Goal: Task Accomplishment & Management: Complete application form

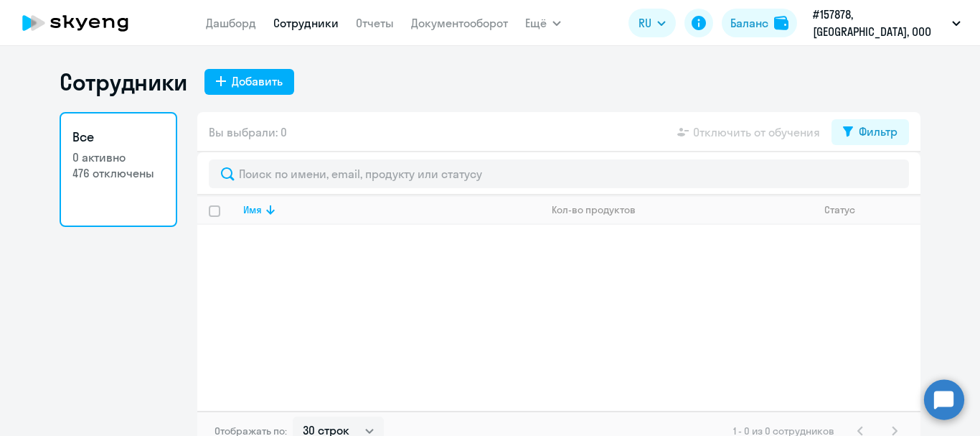
select select "30"
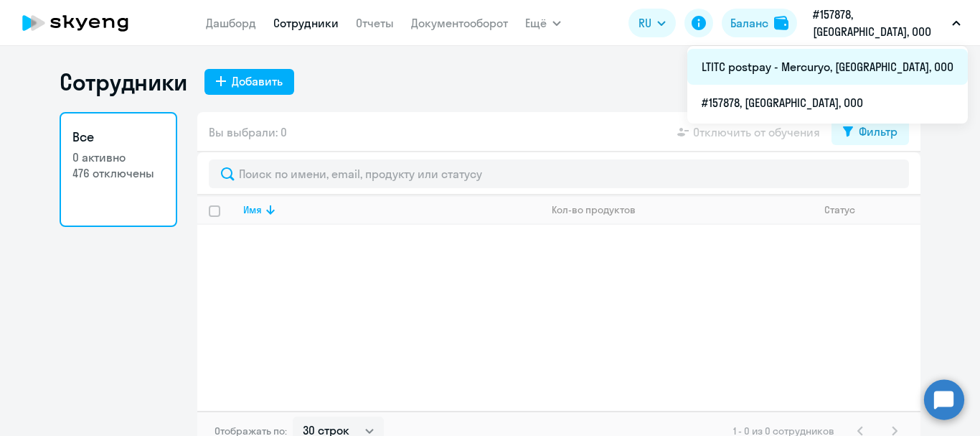
click at [834, 57] on li "LTITC postpay - Mercuryo, [GEOGRAPHIC_DATA], ООО" at bounding box center [828, 67] width 281 height 36
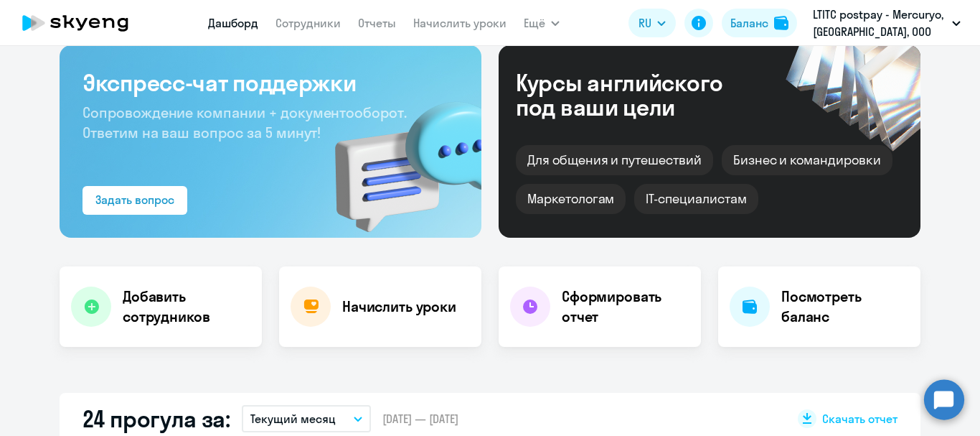
scroll to position [72, 0]
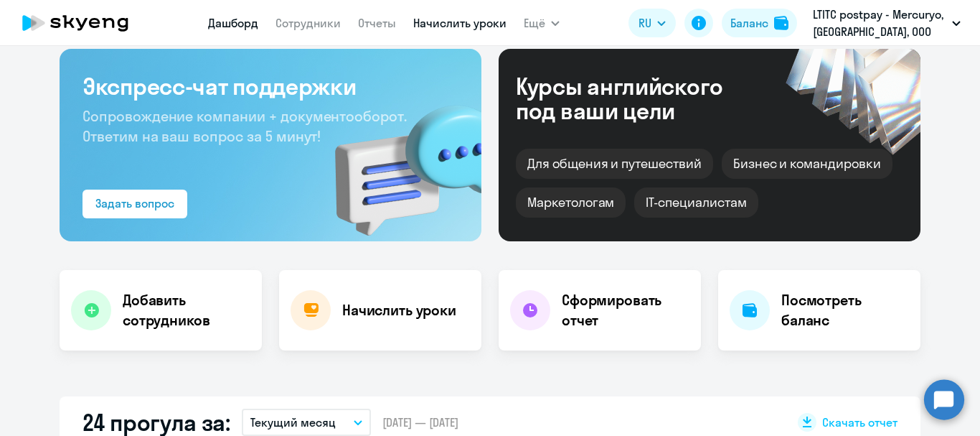
click at [440, 26] on link "Начислить уроки" at bounding box center [459, 23] width 93 height 14
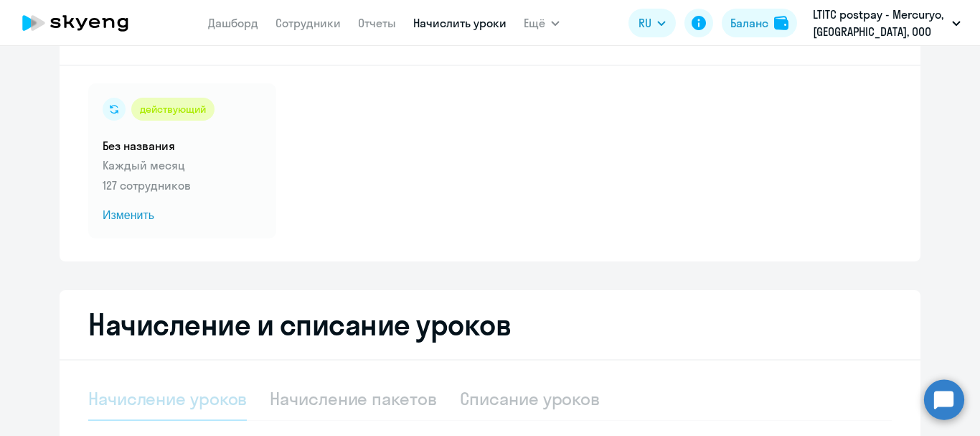
scroll to position [344, 0]
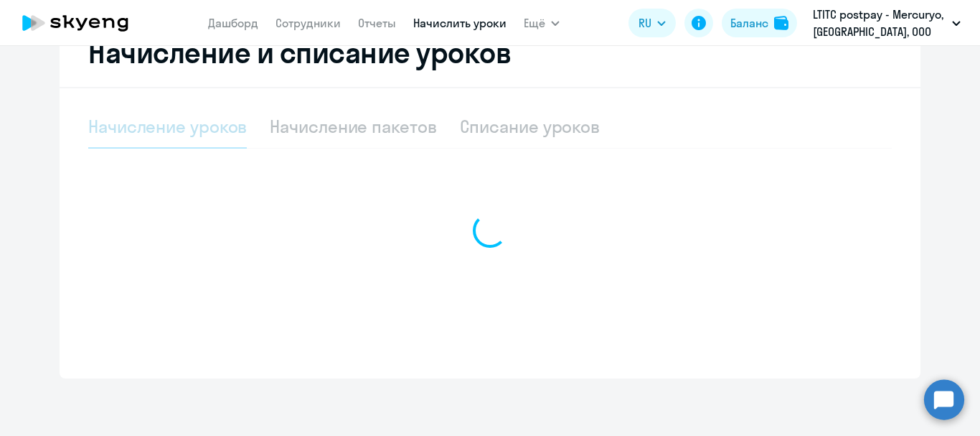
select select "10"
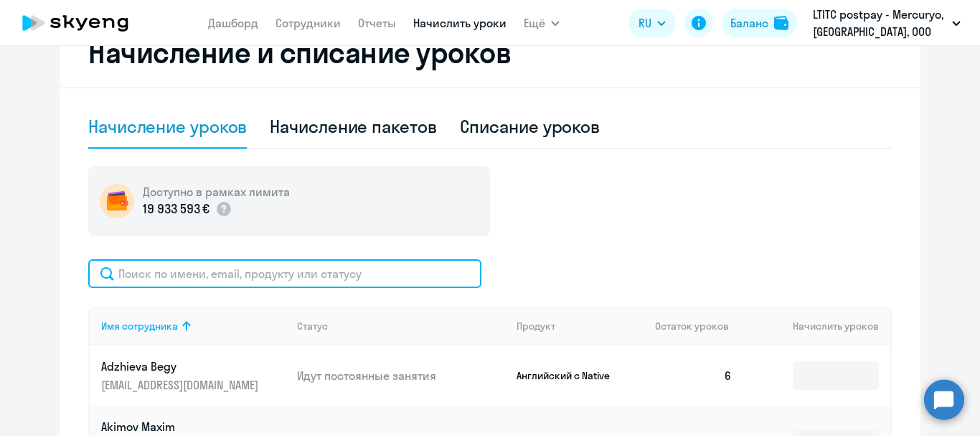
click at [284, 261] on input "text" at bounding box center [284, 273] width 393 height 29
type input "м"
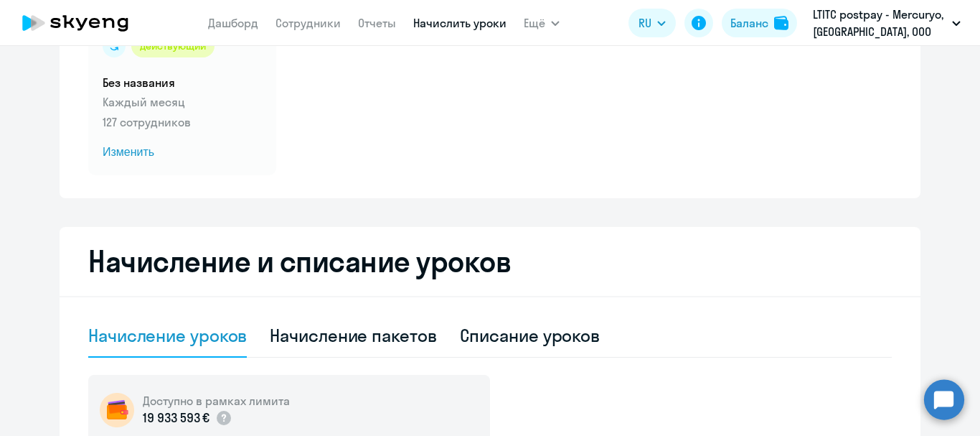
scroll to position [0, 0]
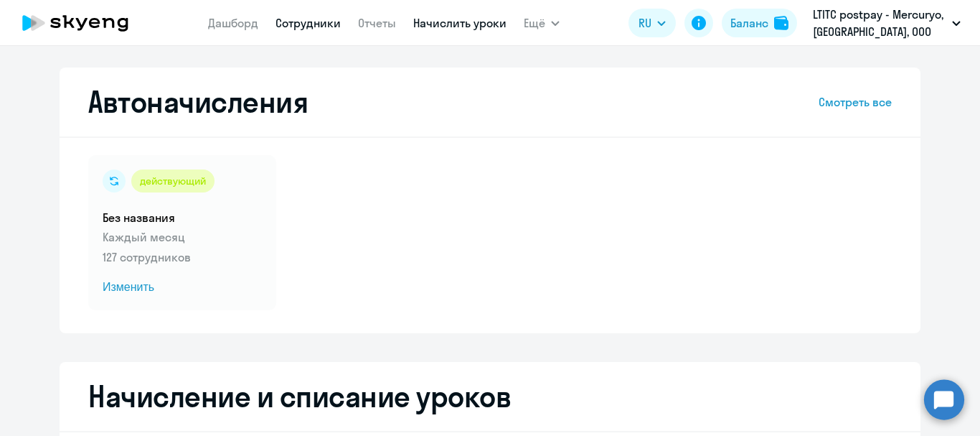
type input "vay"
click at [292, 22] on link "Сотрудники" at bounding box center [308, 23] width 65 height 14
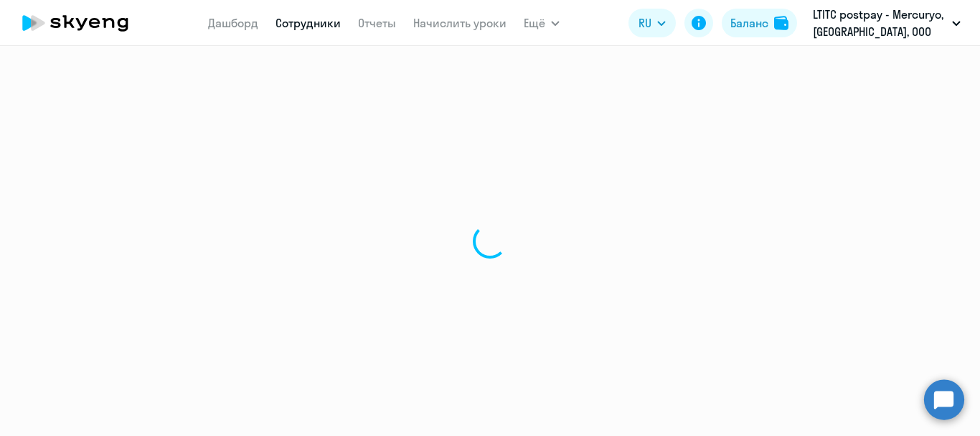
select select "30"
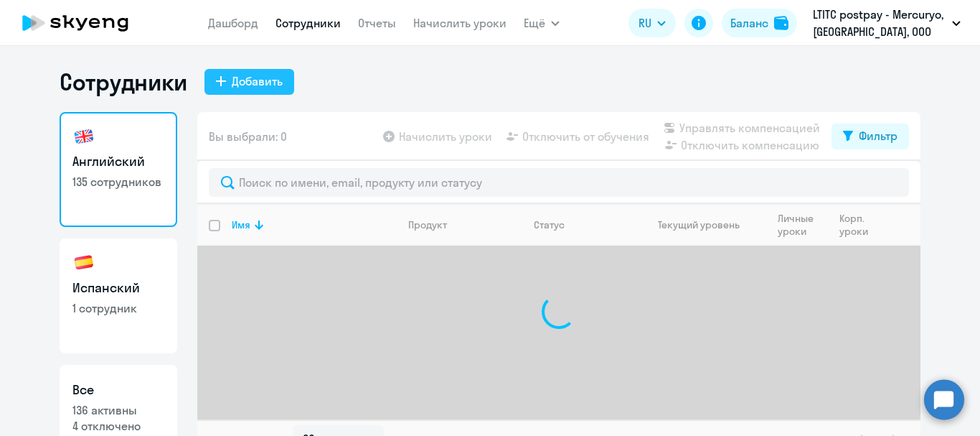
click at [261, 83] on div "Добавить" at bounding box center [257, 80] width 51 height 17
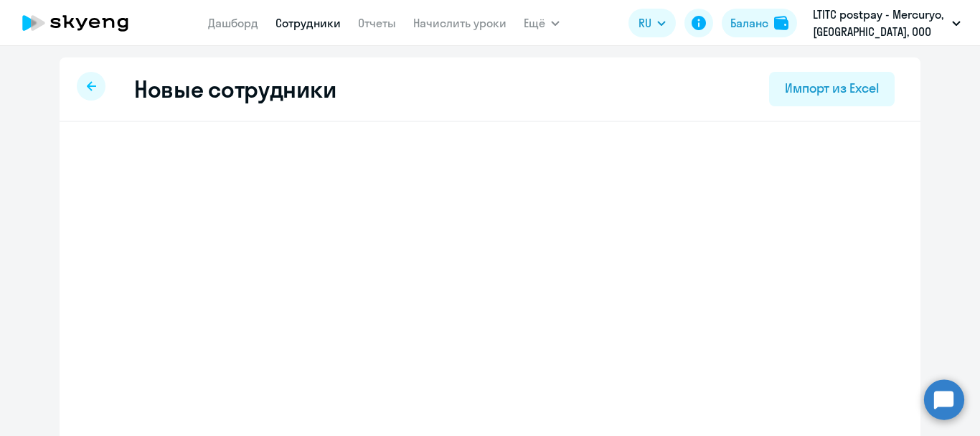
select select "english_adult_not_native_speaker"
select select "3"
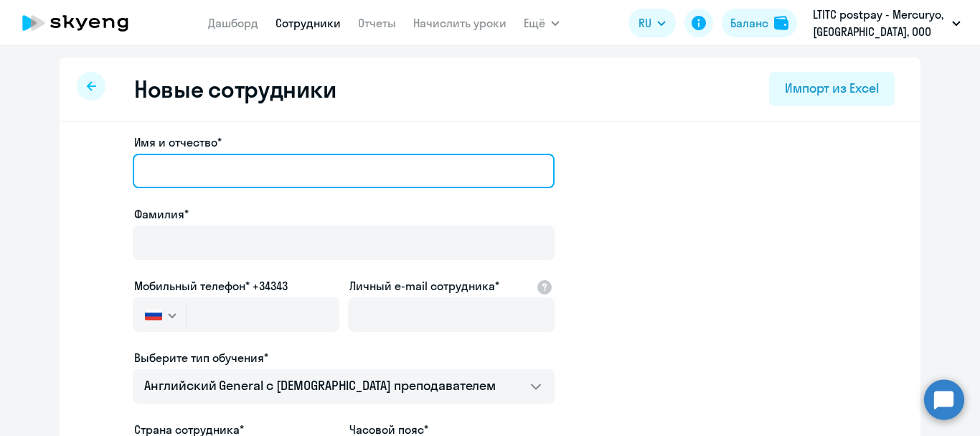
click at [203, 169] on input "Имя и отчество*" at bounding box center [344, 171] width 422 height 34
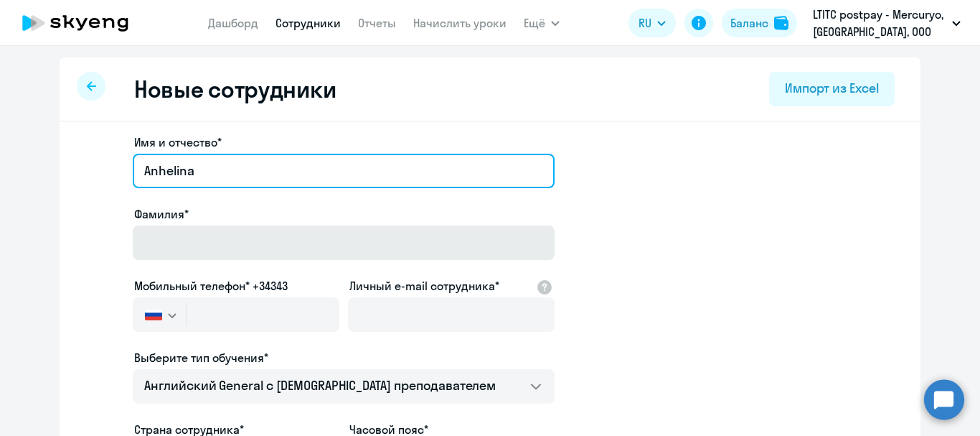
type input "Anhelina"
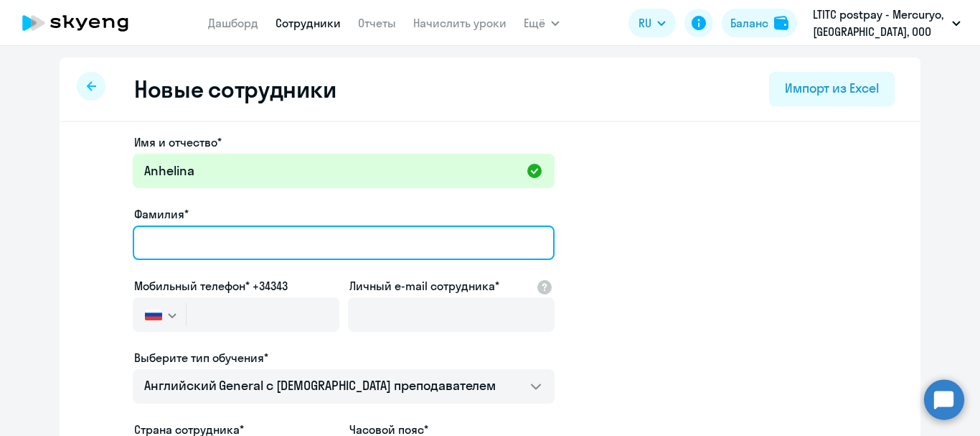
click at [210, 239] on input "Фамилия*" at bounding box center [344, 242] width 422 height 34
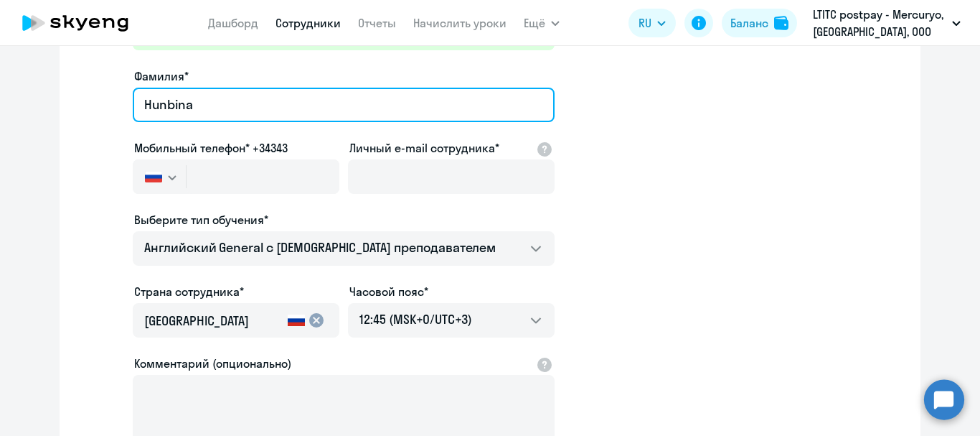
scroll to position [144, 0]
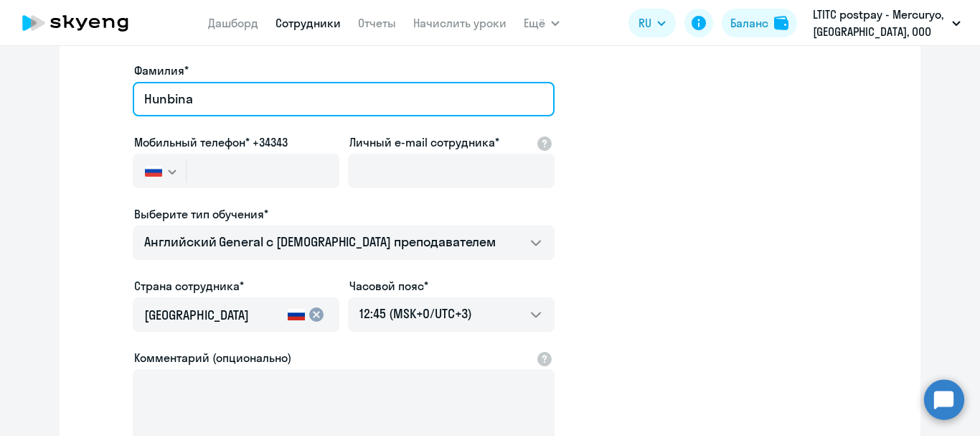
type input "Hunbina"
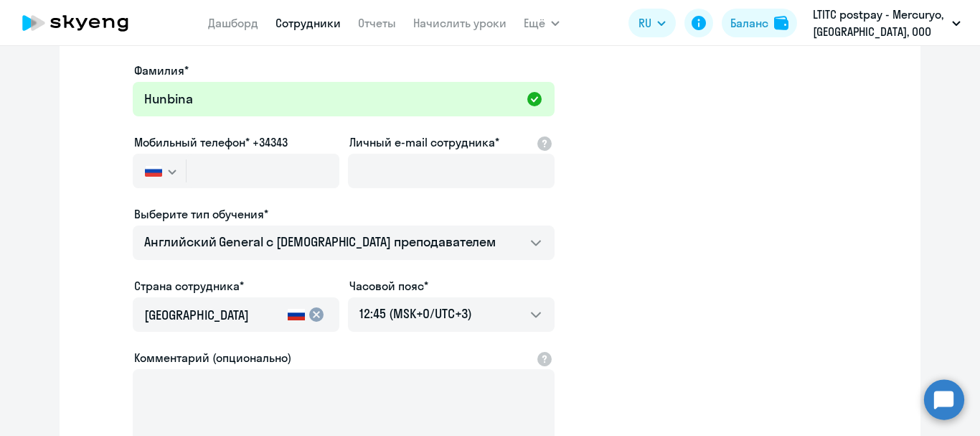
click at [156, 174] on img "button" at bounding box center [153, 170] width 17 height 11
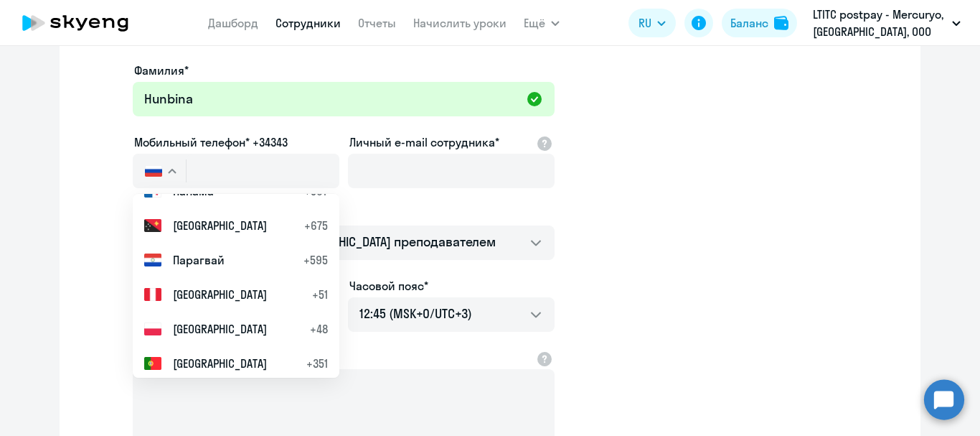
scroll to position [5024, 0]
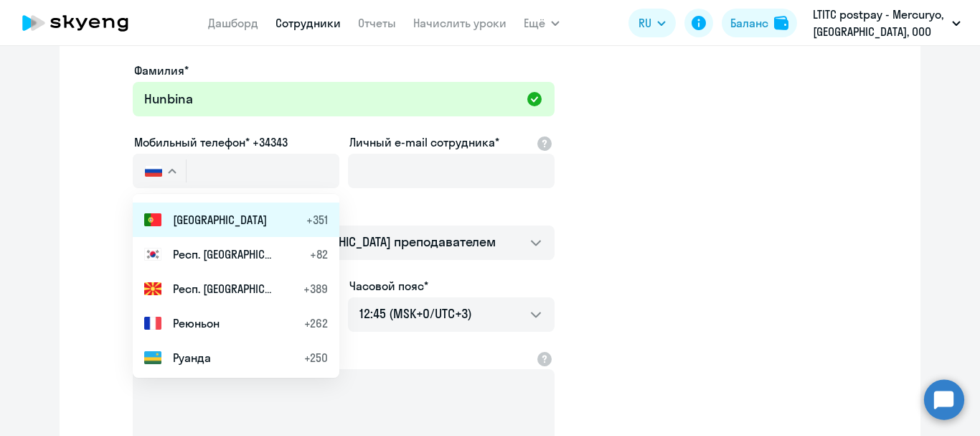
click at [182, 232] on li "Португалия +351" at bounding box center [236, 219] width 207 height 34
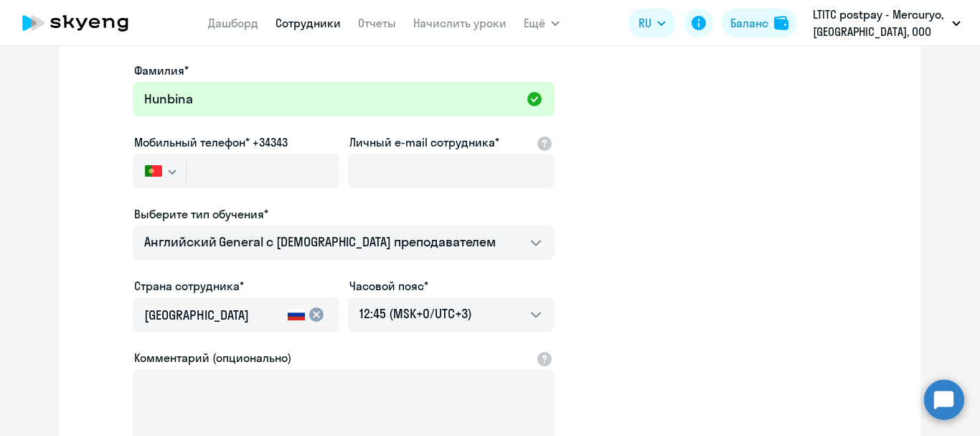
click at [170, 167] on svg-icon "button" at bounding box center [172, 171] width 11 height 11
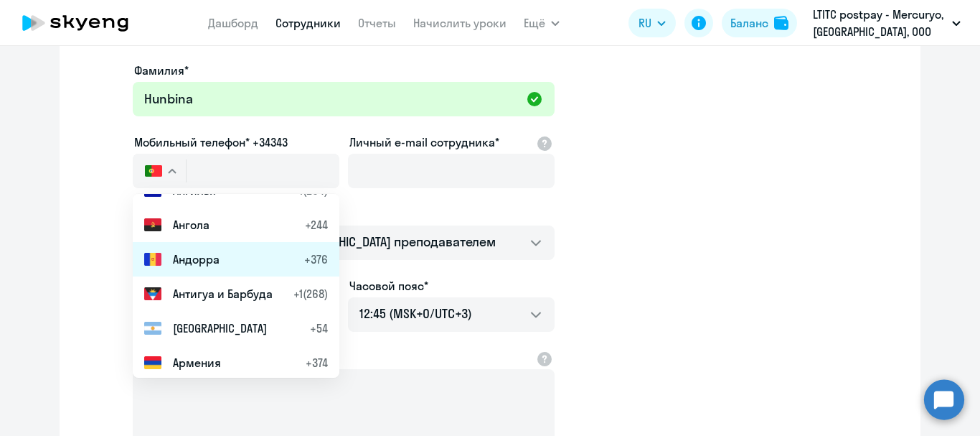
scroll to position [359, 0]
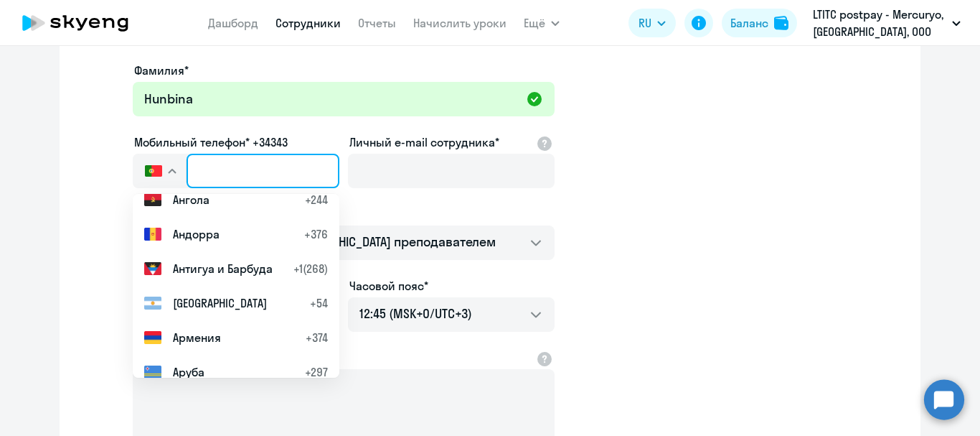
click at [193, 166] on input "text" at bounding box center [263, 171] width 153 height 34
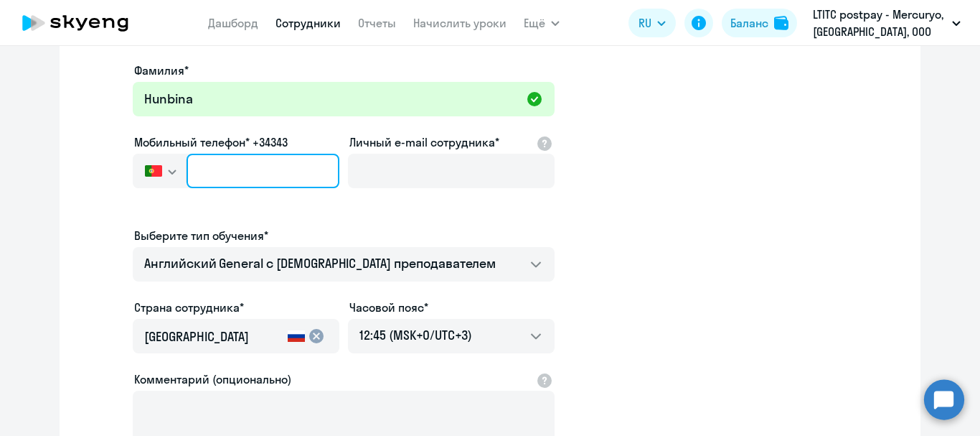
type input "+351 9"
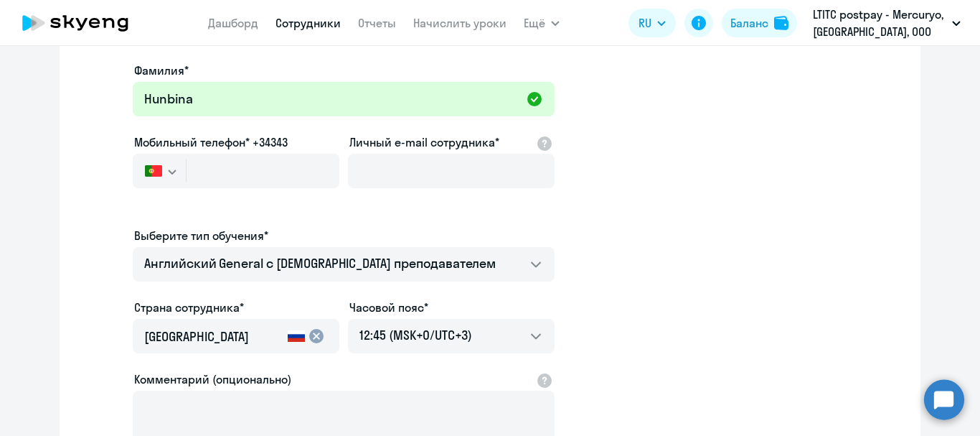
click at [169, 173] on icon "button" at bounding box center [172, 171] width 9 height 5
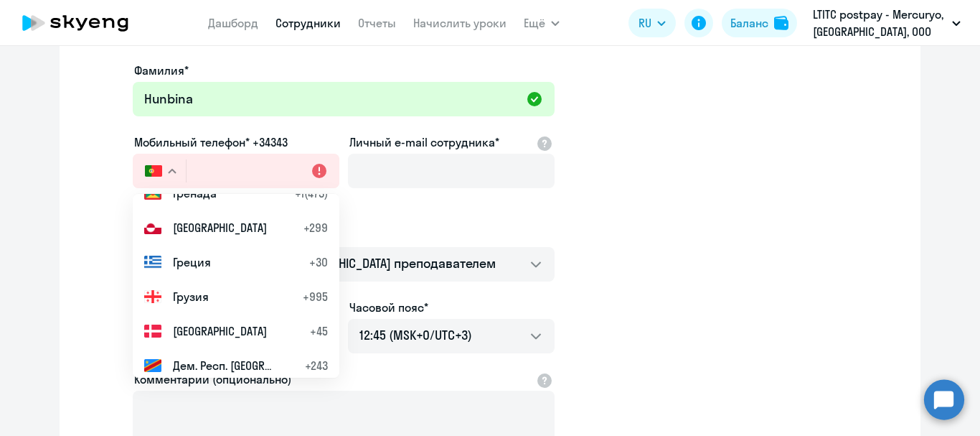
scroll to position [2010, 0]
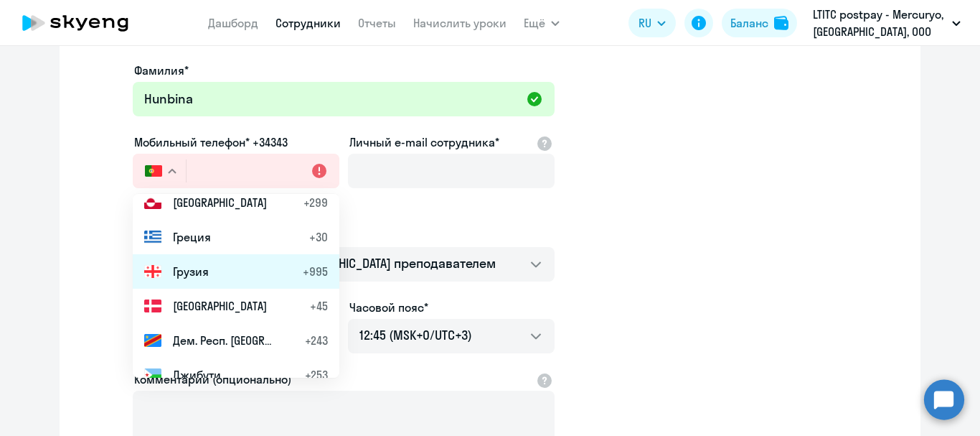
click at [204, 278] on li "Грузия +995" at bounding box center [236, 271] width 207 height 34
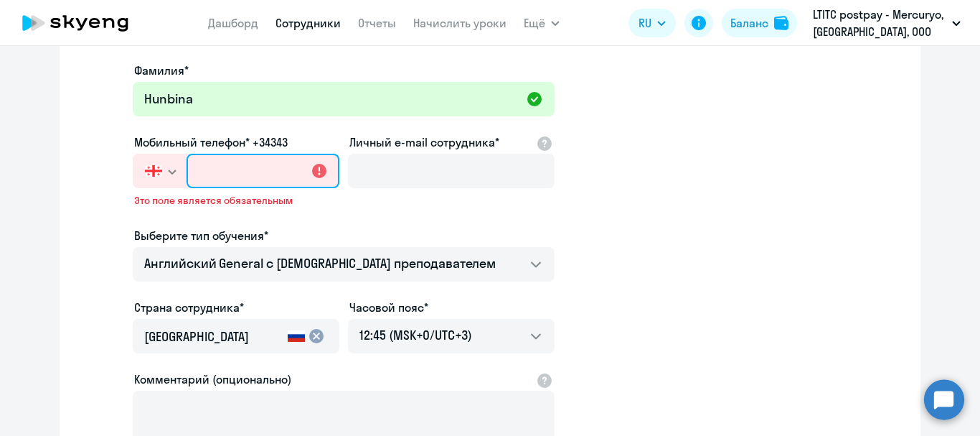
click at [222, 177] on input "text" at bounding box center [263, 171] width 153 height 34
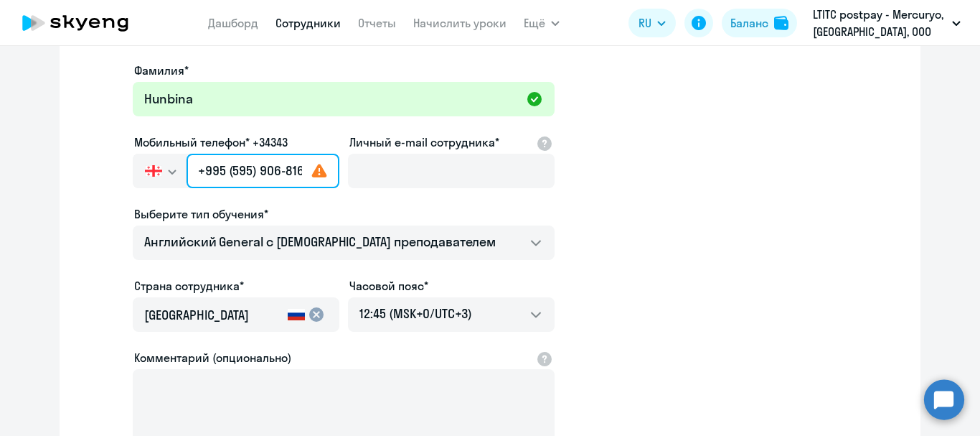
scroll to position [0, 1]
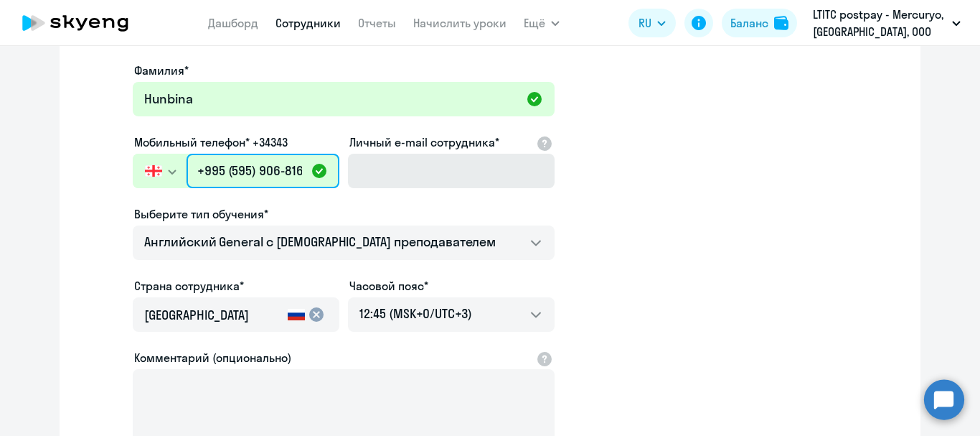
type input "+995 (595) 906-816"
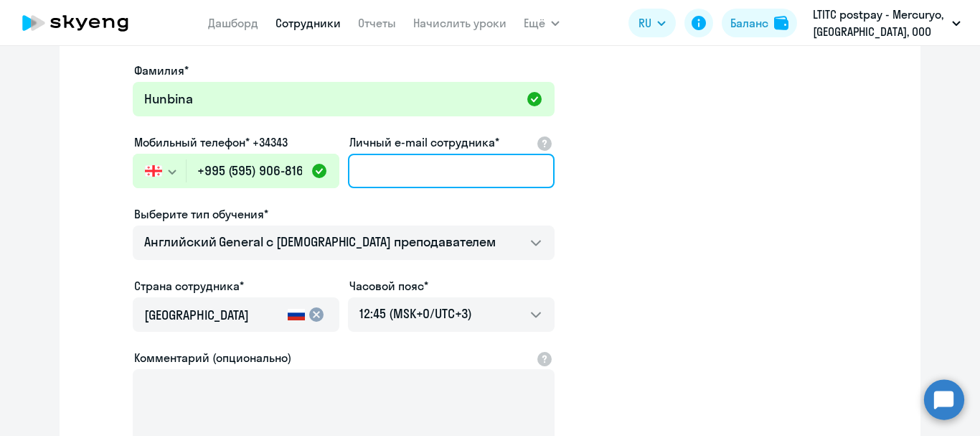
scroll to position [0, 0]
click at [362, 175] on input "Личный e-mail сотрудника*" at bounding box center [451, 171] width 207 height 34
type input "[EMAIL_ADDRESS][DOMAIN_NAME]"
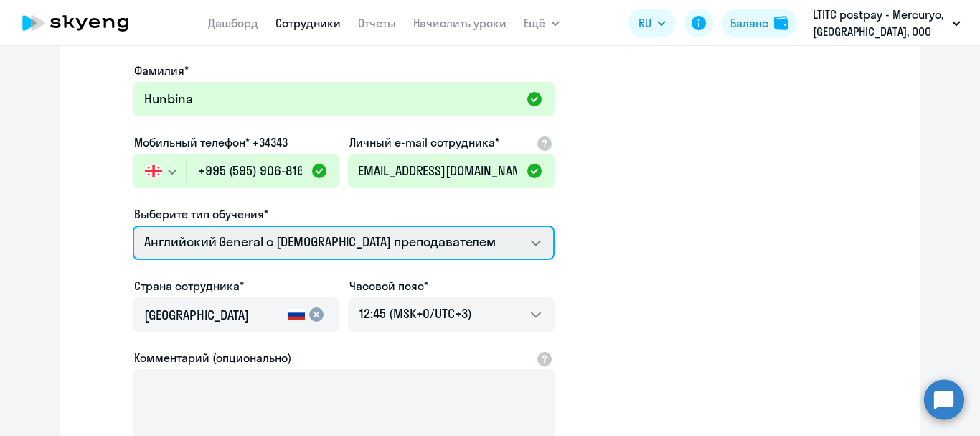
click at [370, 243] on select "Премиум уроки по испанскому языку для взрослых Talks 15 минутные разговоры на а…" at bounding box center [344, 242] width 422 height 34
select select "english_adult_not_native_speaker_premium"
click at [133, 225] on select "Премиум уроки по испанскому языку для взрослых Talks 15 минутные разговоры на а…" at bounding box center [344, 242] width 422 height 34
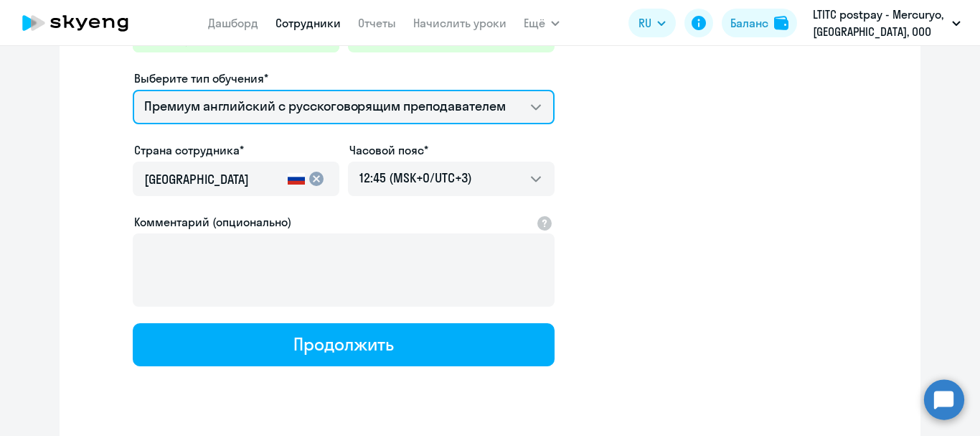
scroll to position [287, 0]
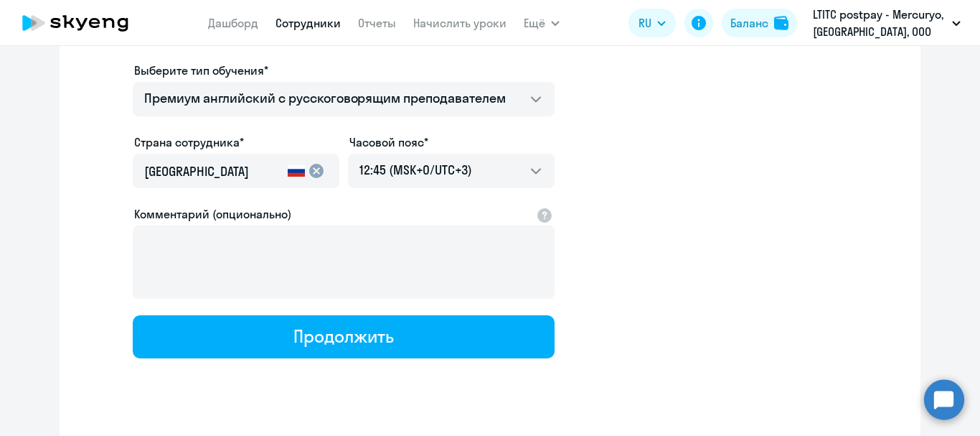
click at [236, 159] on div "[GEOGRAPHIC_DATA]" at bounding box center [213, 175] width 138 height 40
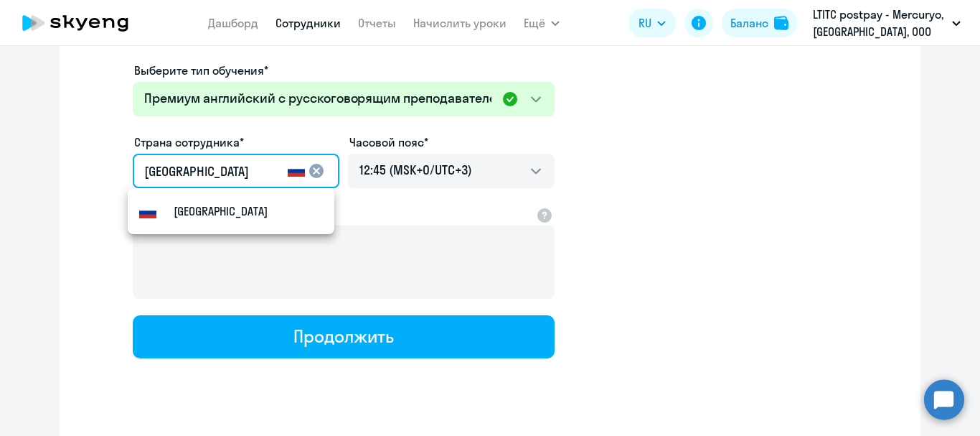
click at [318, 170] on mat-icon "cancel" at bounding box center [316, 170] width 17 height 17
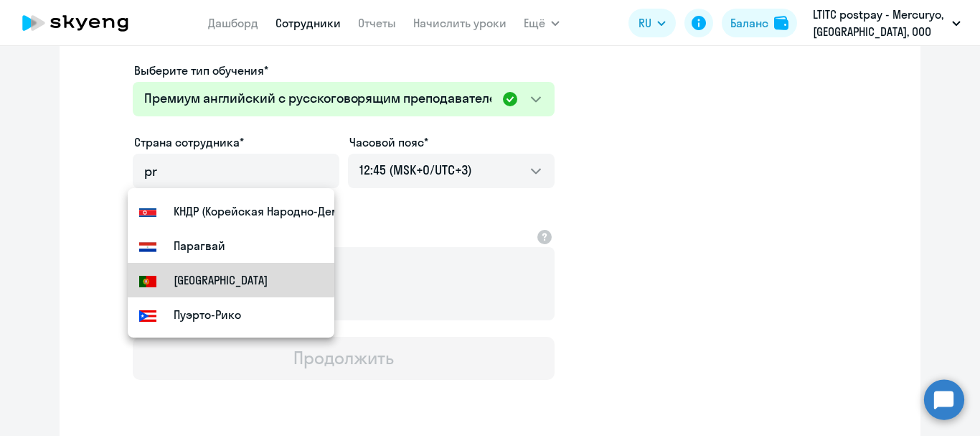
click at [212, 272] on small "[GEOGRAPHIC_DATA]" at bounding box center [221, 279] width 94 height 17
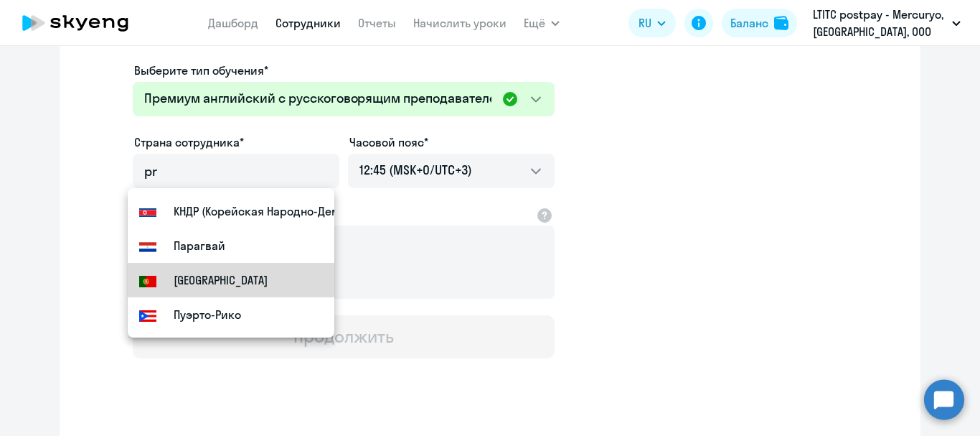
type input "[GEOGRAPHIC_DATA]"
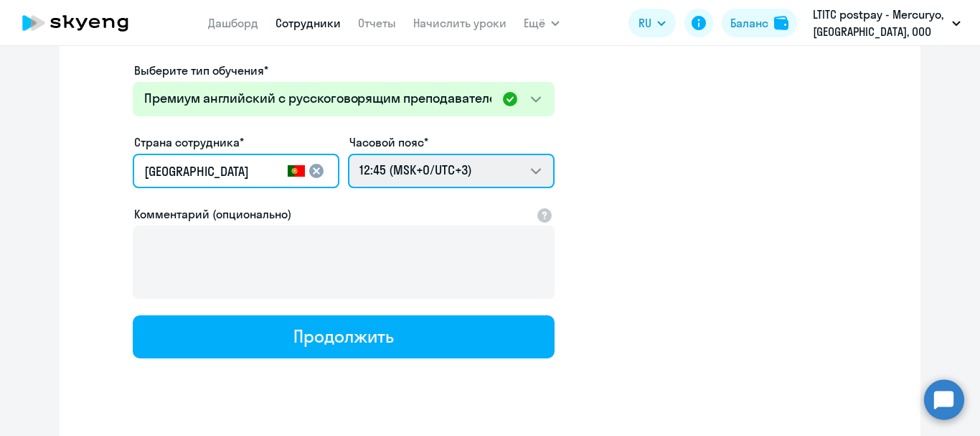
click at [385, 179] on select "22:45 (MSK-14/UTC-11) 23:45 (MSK-13/UTC-10) 00:45 (MSK-12/UTC-9) 01:45 (MSK-11/…" at bounding box center [451, 171] width 207 height 34
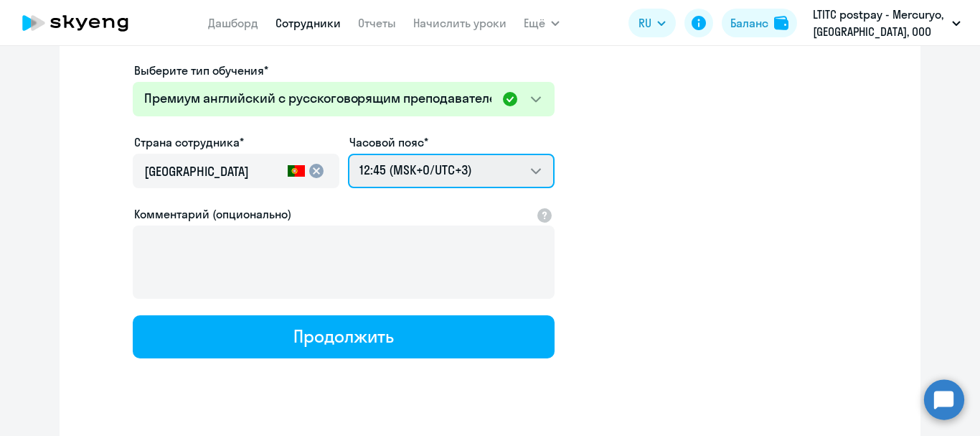
select select "1"
click at [348, 154] on select "22:45 (MSK-14/UTC-11) 23:45 (MSK-13/UTC-10) 00:45 (MSK-12/UTC-9) 01:45 (MSK-11/…" at bounding box center [451, 171] width 207 height 34
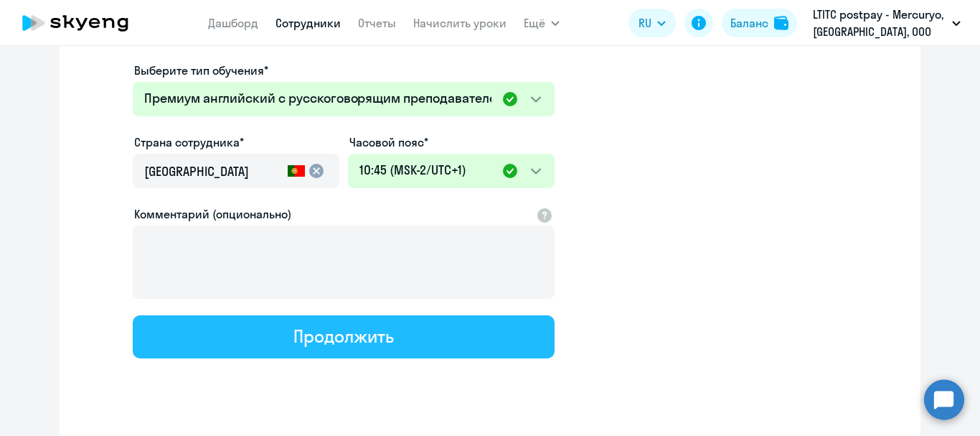
click at [302, 337] on div "Продолжить" at bounding box center [344, 335] width 100 height 23
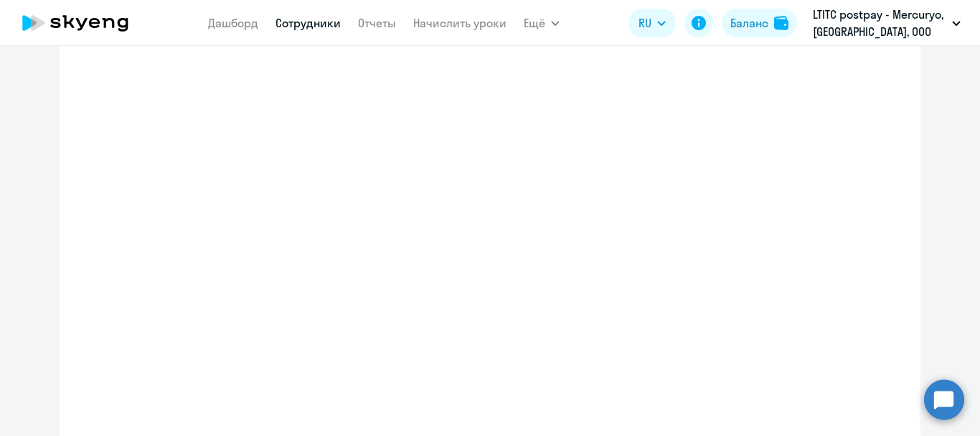
select select "english_adult_not_native_speaker_premium"
select select "1"
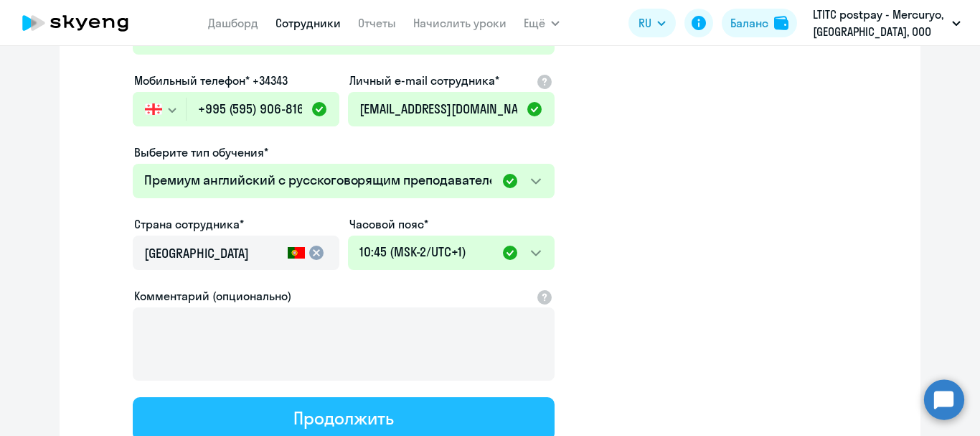
scroll to position [14, 0]
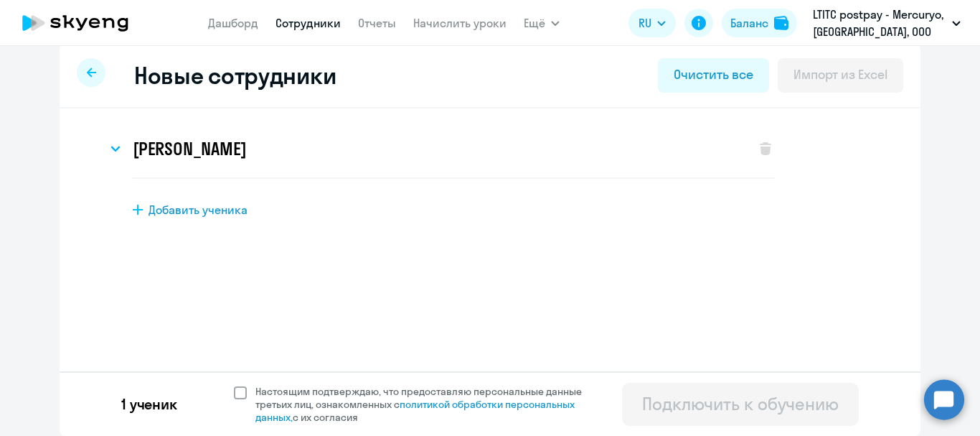
click at [236, 388] on span at bounding box center [240, 392] width 13 height 13
click at [234, 385] on input "Настоящим подтверждаю, что предоставляю персональные данные третьих лиц, ознако…" at bounding box center [233, 384] width 1 height 1
checkbox input "true"
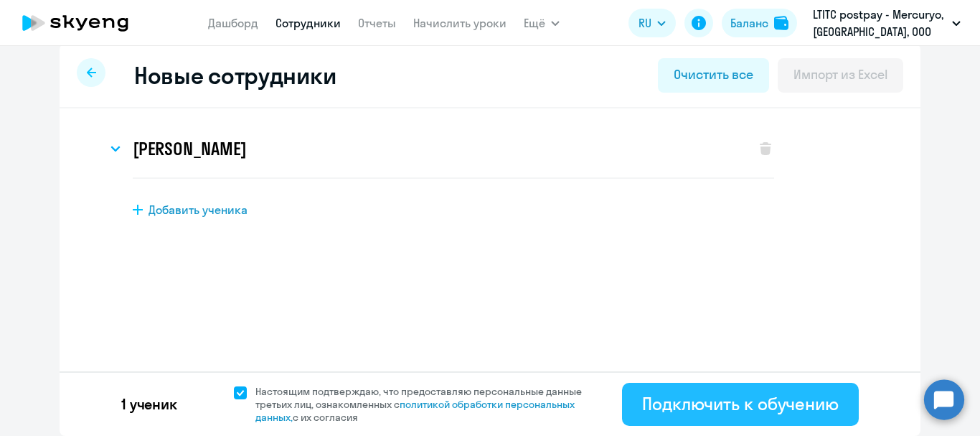
click at [657, 404] on div "Подключить к обучению" at bounding box center [740, 403] width 197 height 23
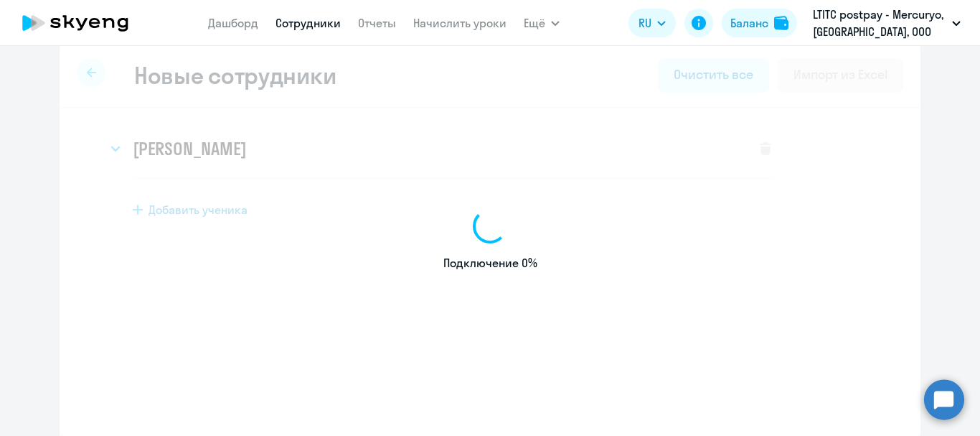
select select "english_adult_not_native_speaker"
select select "3"
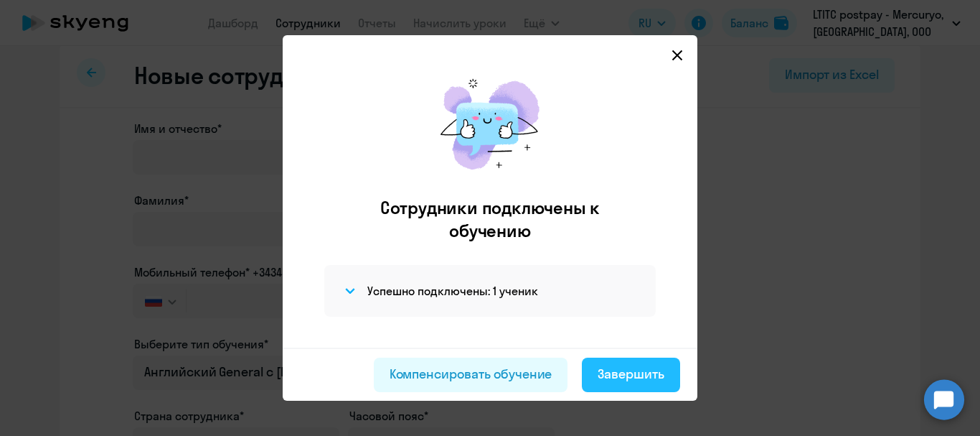
click at [634, 381] on div "Завершить" at bounding box center [631, 374] width 67 height 19
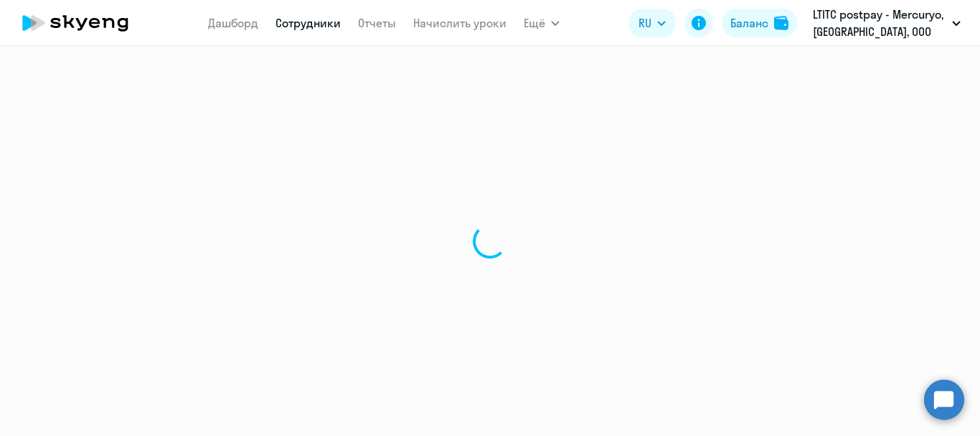
select select "30"
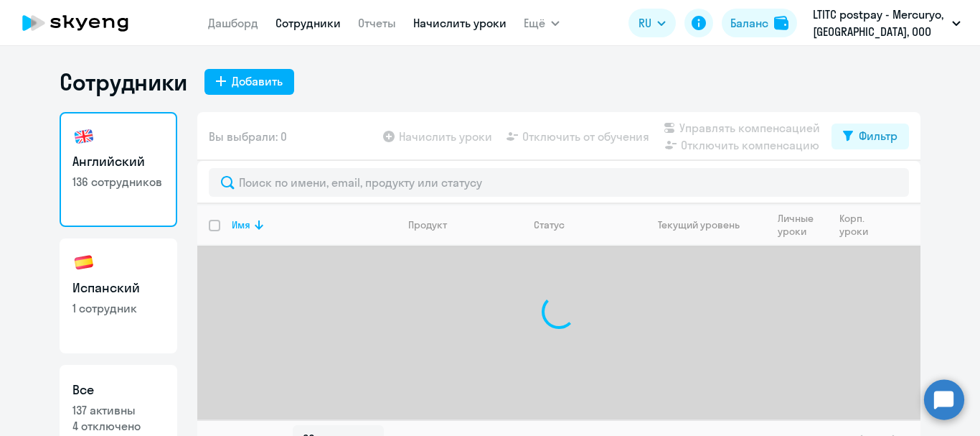
click at [444, 27] on link "Начислить уроки" at bounding box center [459, 23] width 93 height 14
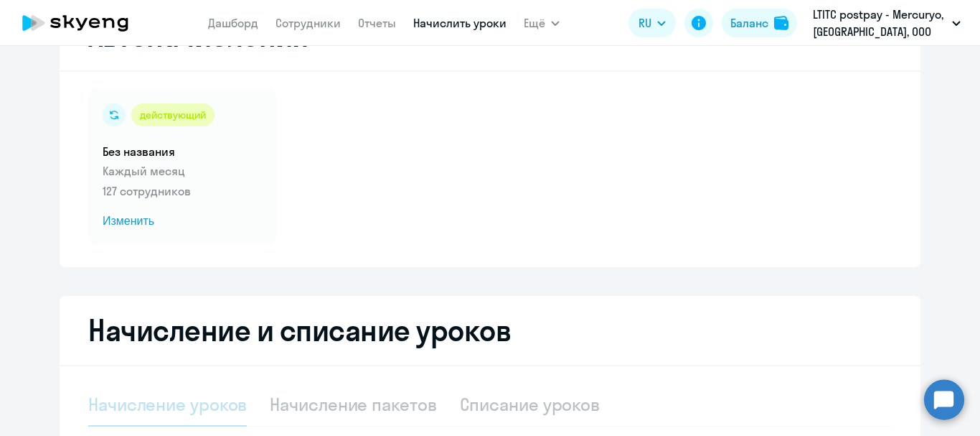
select select "10"
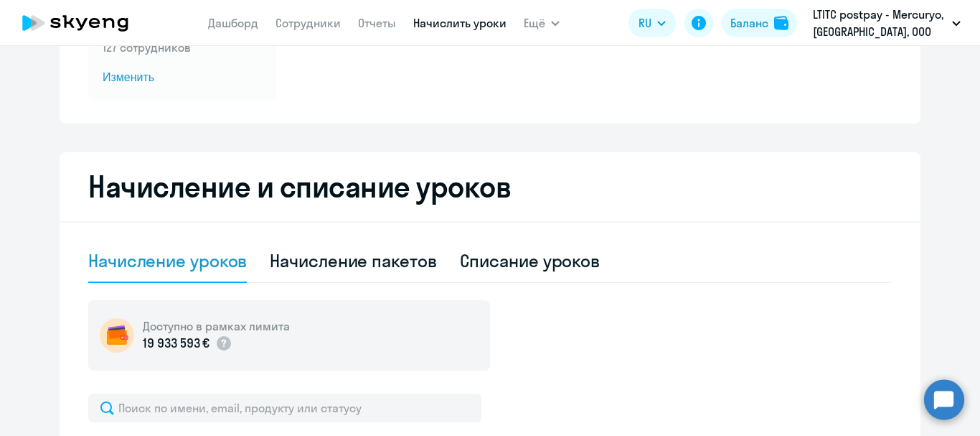
scroll to position [215, 0]
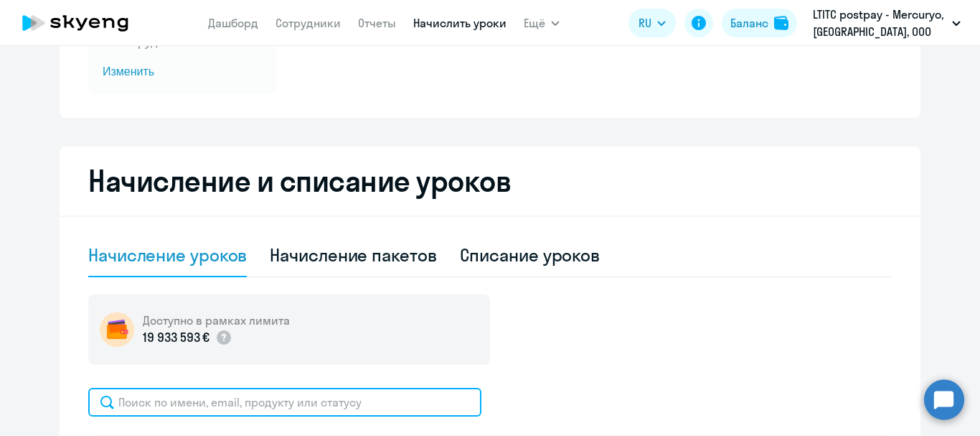
click at [214, 400] on input "text" at bounding box center [284, 402] width 393 height 29
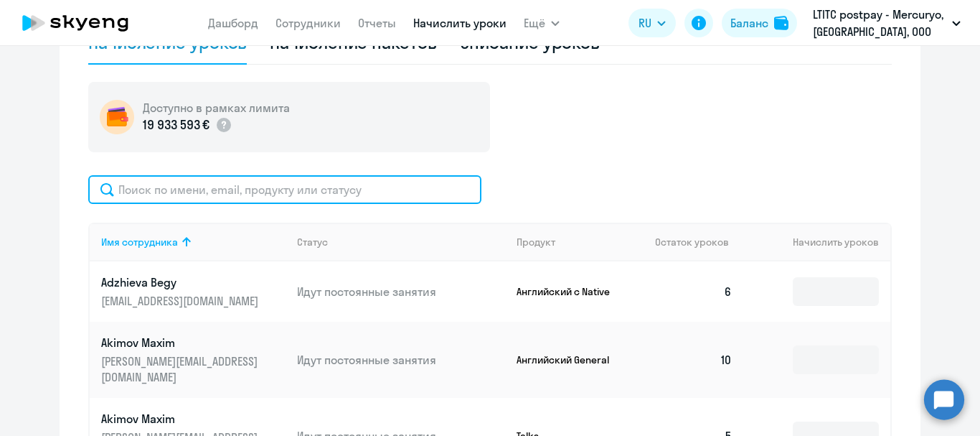
scroll to position [431, 0]
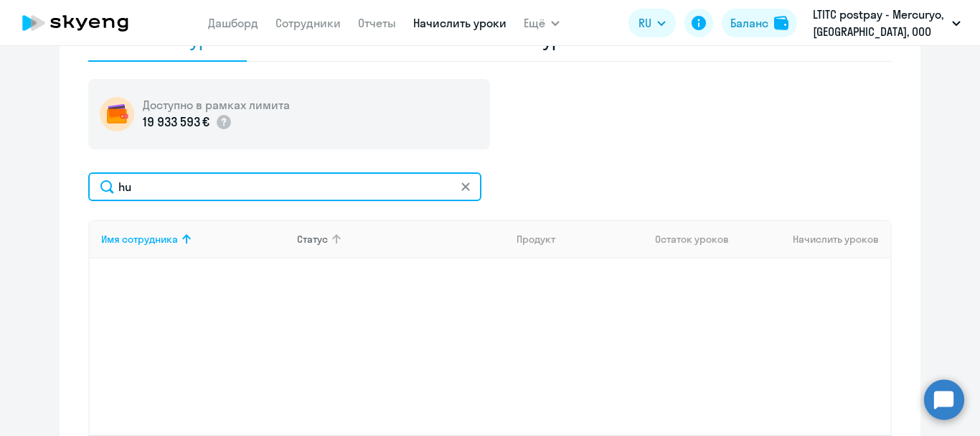
type input "h"
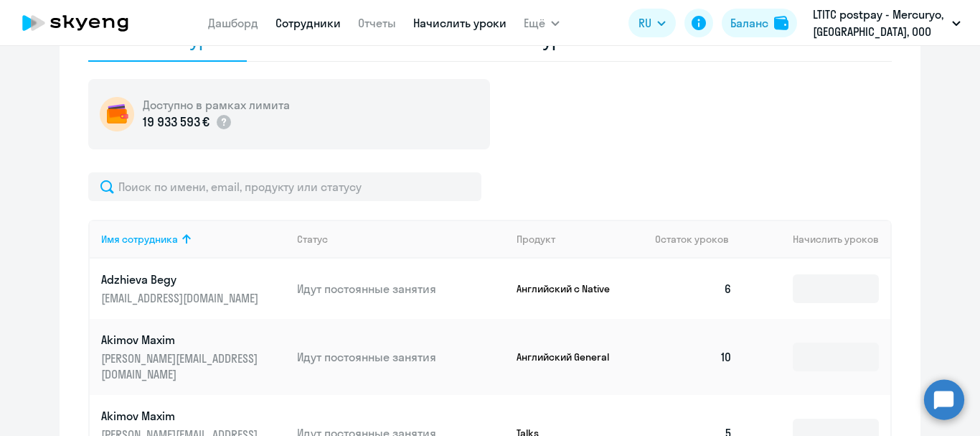
click at [281, 17] on link "Сотрудники" at bounding box center [308, 23] width 65 height 14
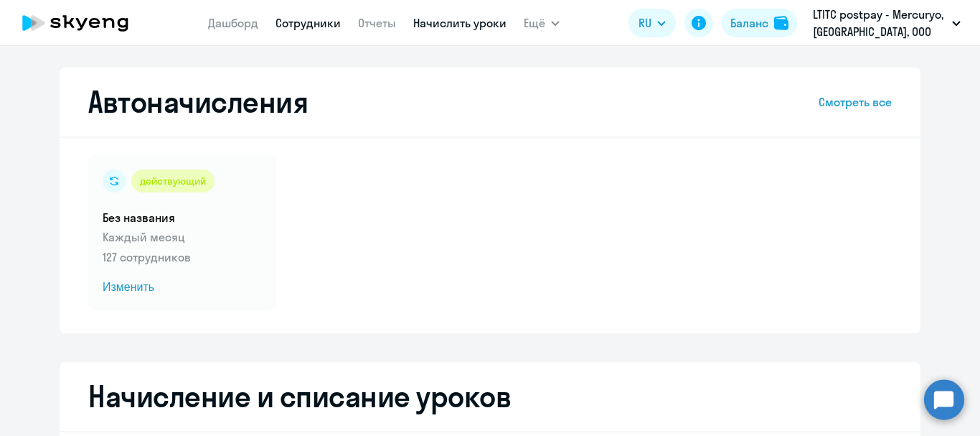
select select "30"
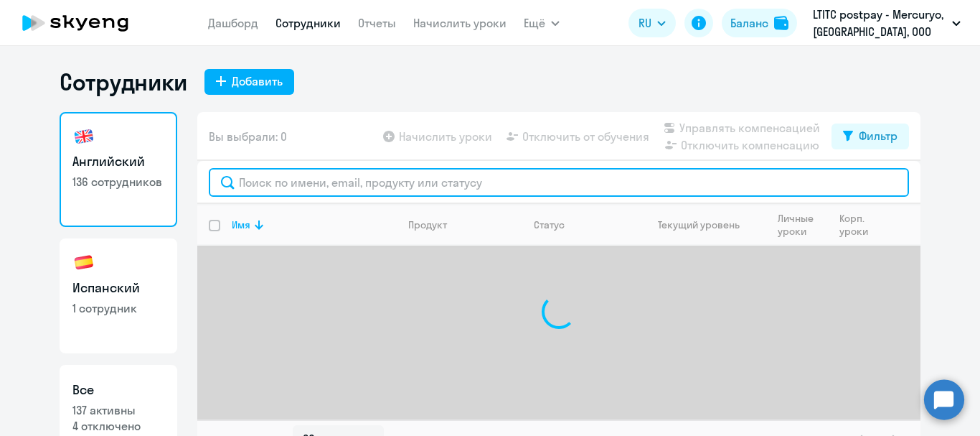
click at [266, 186] on input "text" at bounding box center [559, 182] width 700 height 29
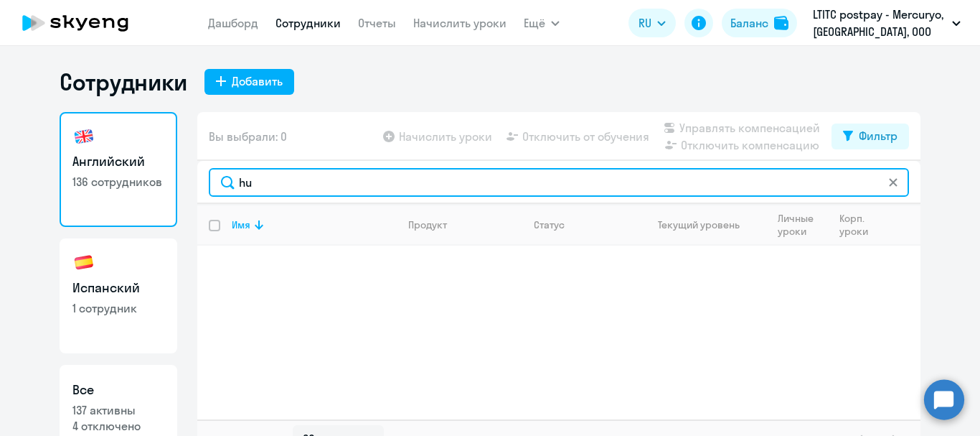
type input "h"
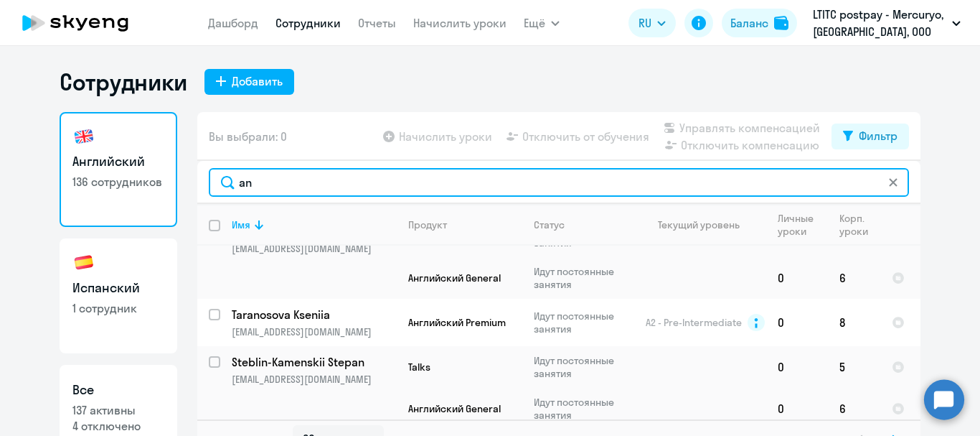
scroll to position [359, 0]
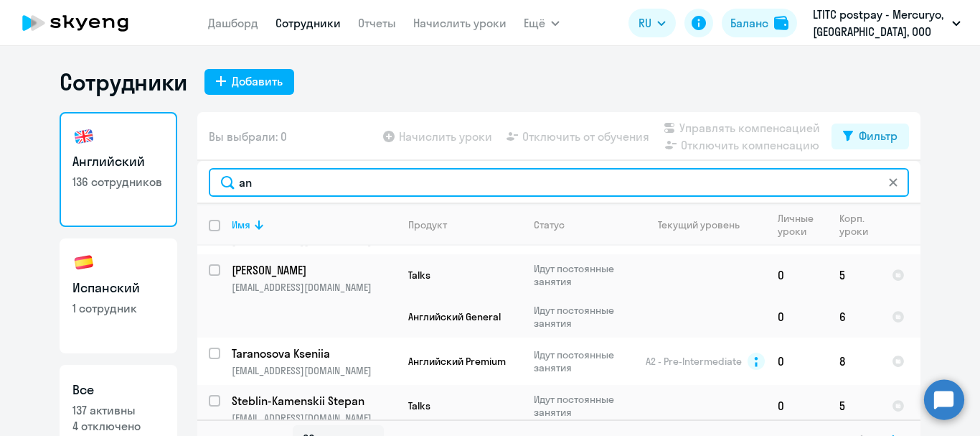
click at [278, 182] on input "an" at bounding box center [559, 182] width 700 height 29
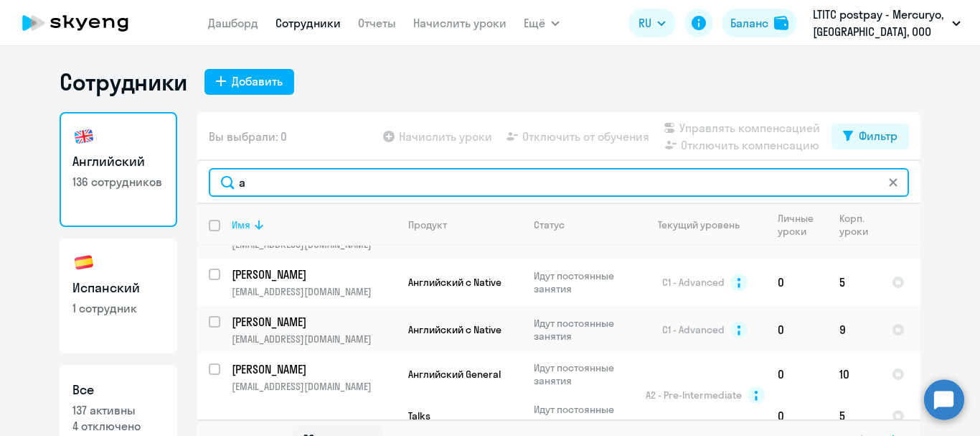
scroll to position [24, 0]
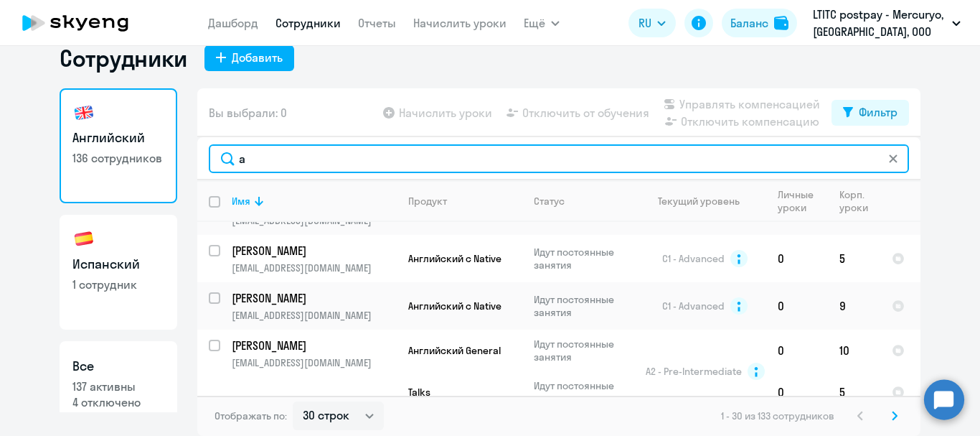
click at [261, 155] on input "a" at bounding box center [559, 158] width 700 height 29
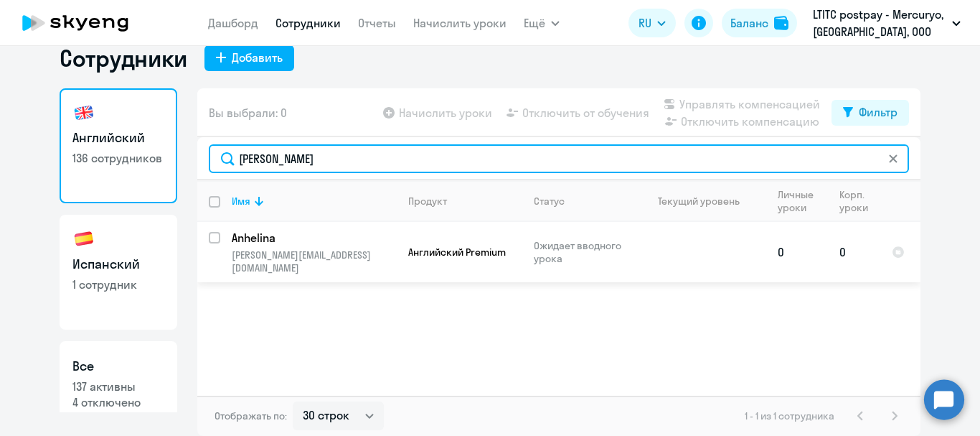
type input "[PERSON_NAME]"
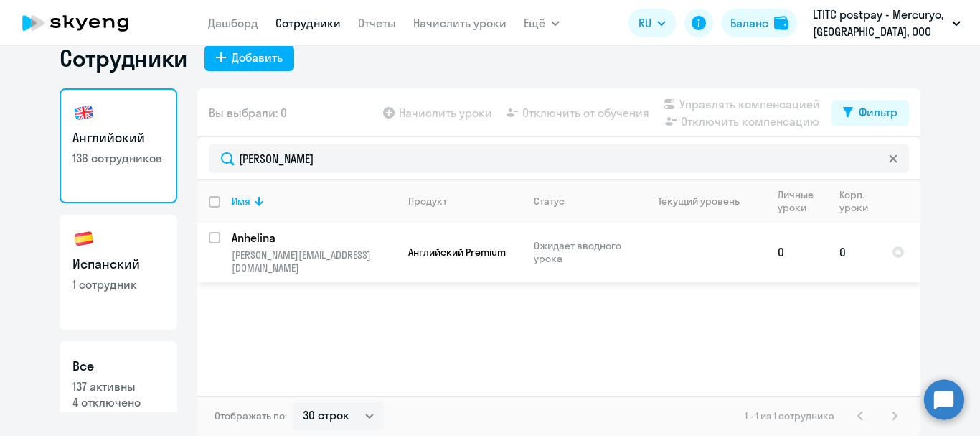
click at [267, 246] on td "[PERSON_NAME] [PERSON_NAME][EMAIL_ADDRESS][DOMAIN_NAME]" at bounding box center [308, 252] width 177 height 60
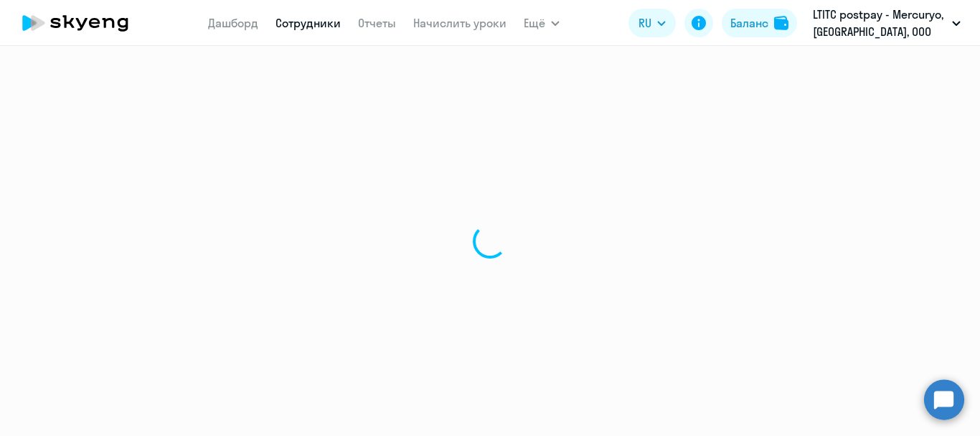
select select "english"
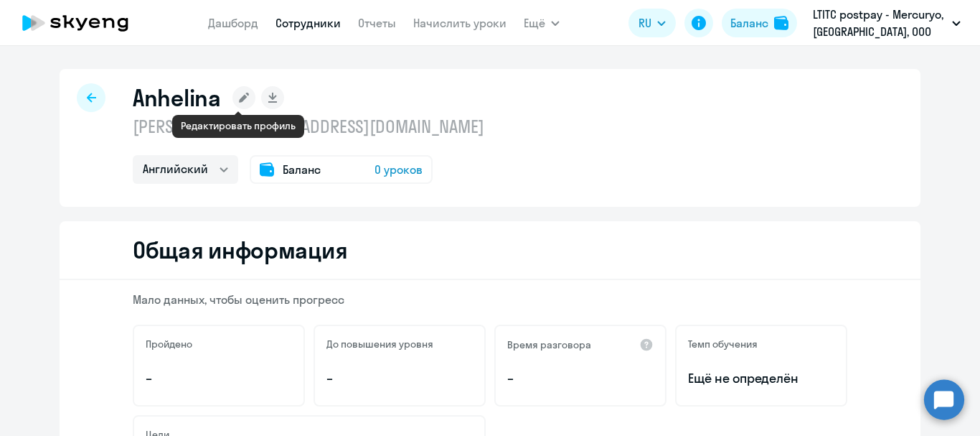
click at [241, 103] on rect at bounding box center [244, 97] width 23 height 23
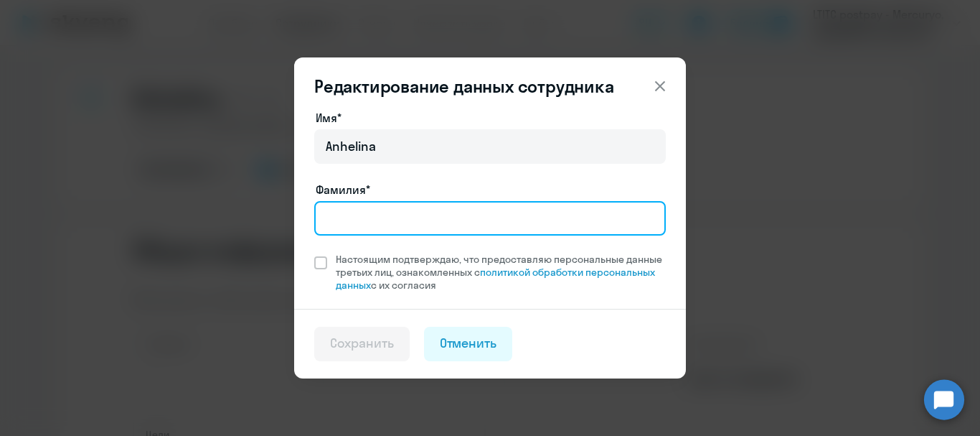
click at [376, 211] on input "Фамилия*" at bounding box center [490, 218] width 352 height 34
type input "Hunbina"
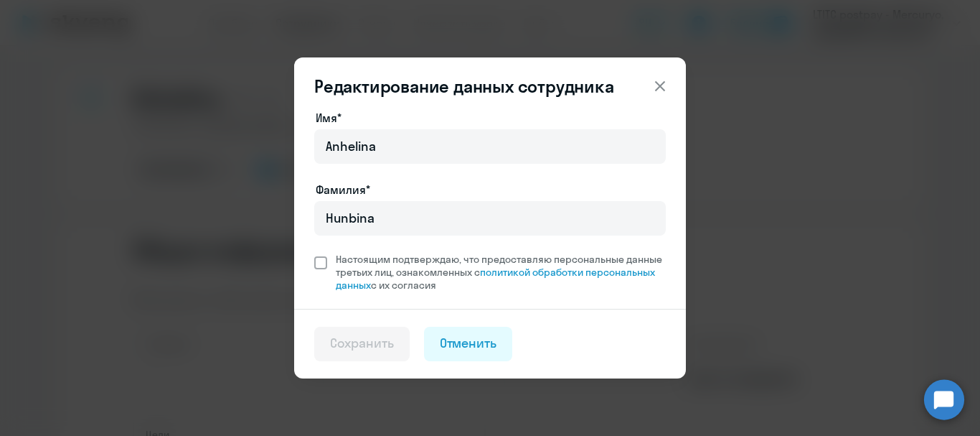
click at [319, 261] on span at bounding box center [320, 262] width 13 height 13
click at [314, 253] on input "Настоящим подтверждаю, что предоставляю персональные данные третьих лиц, ознако…" at bounding box center [314, 252] width 1 height 1
checkbox input "true"
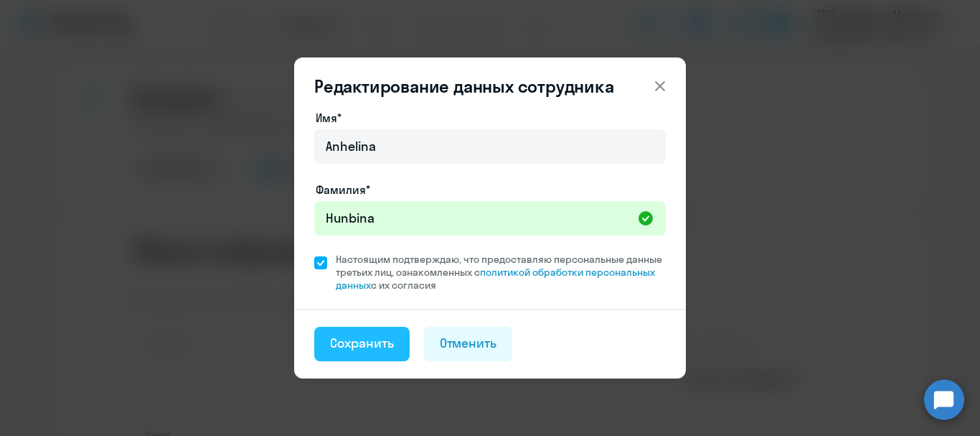
click at [391, 346] on div "Сохранить" at bounding box center [362, 343] width 64 height 19
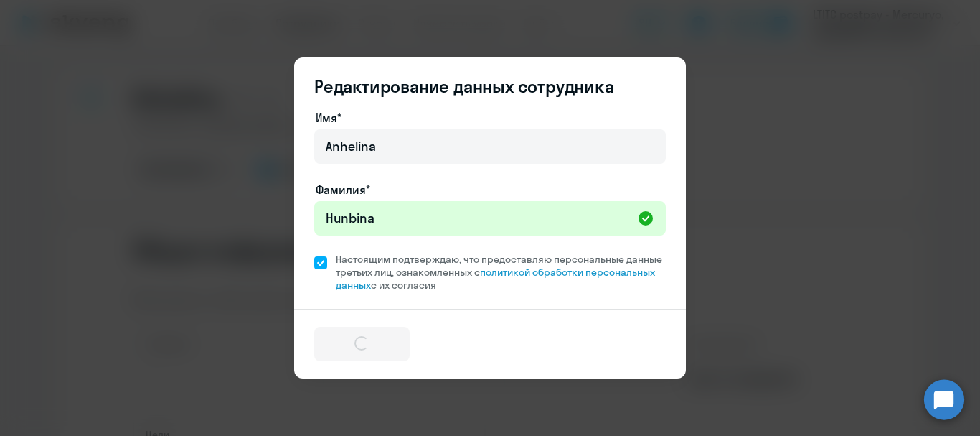
select select "english"
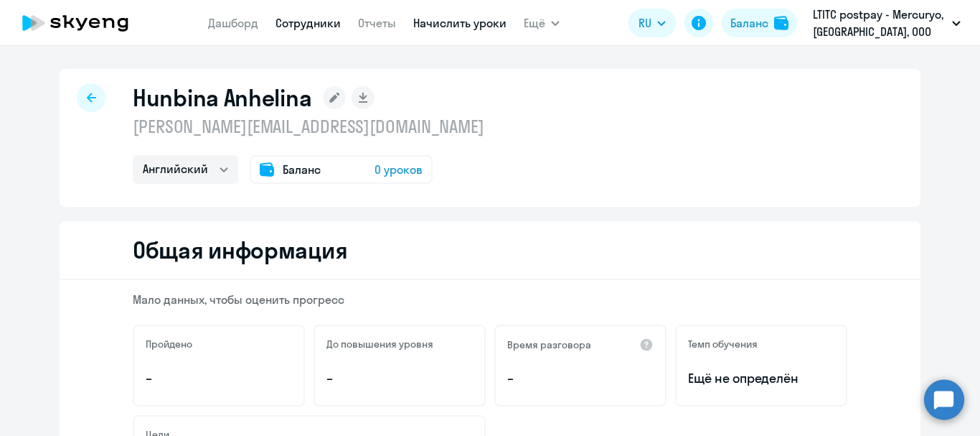
click at [442, 22] on link "Начислить уроки" at bounding box center [459, 23] width 93 height 14
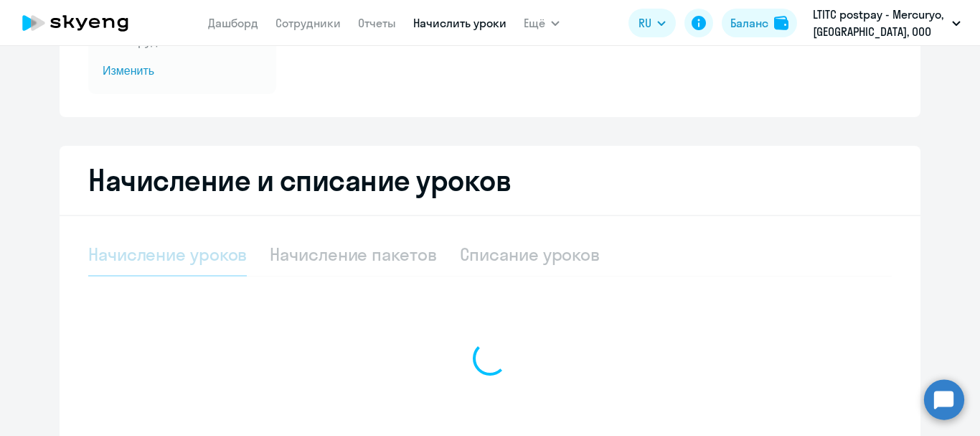
select select "10"
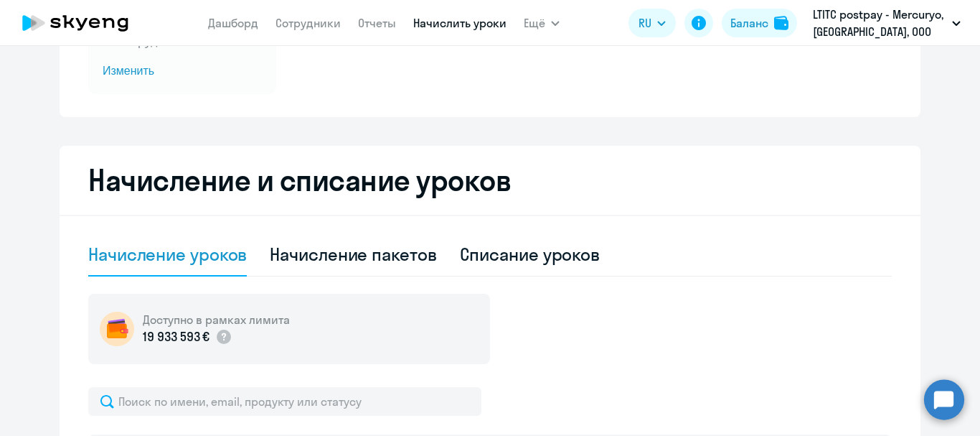
scroll to position [287, 0]
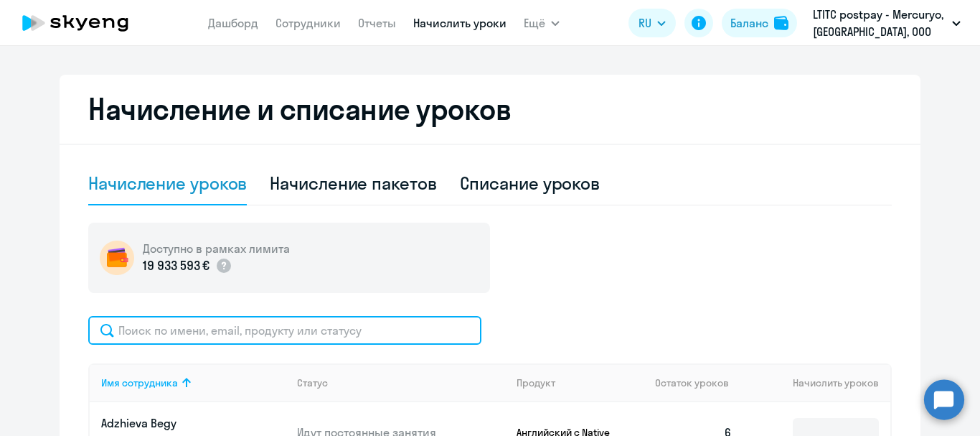
click at [250, 325] on input "text" at bounding box center [284, 330] width 393 height 29
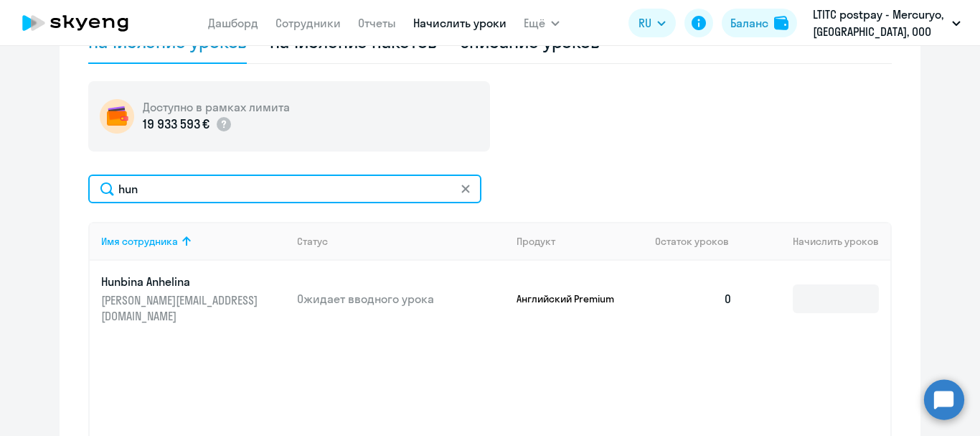
scroll to position [431, 0]
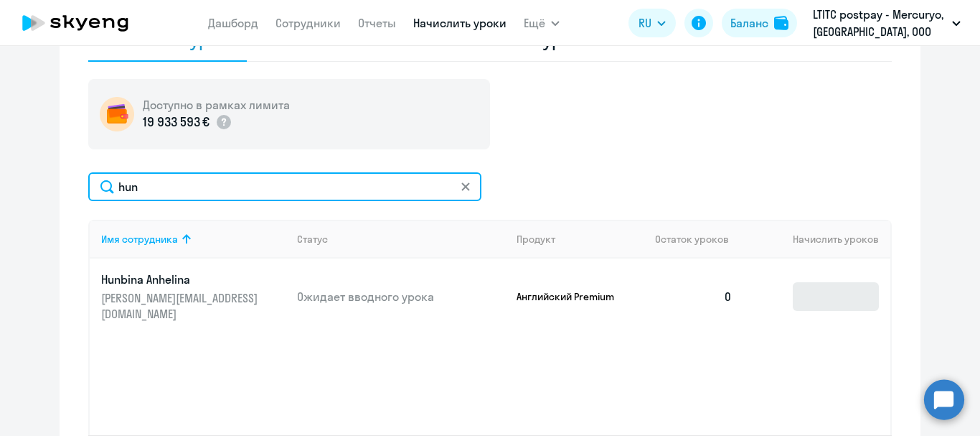
type input "hun"
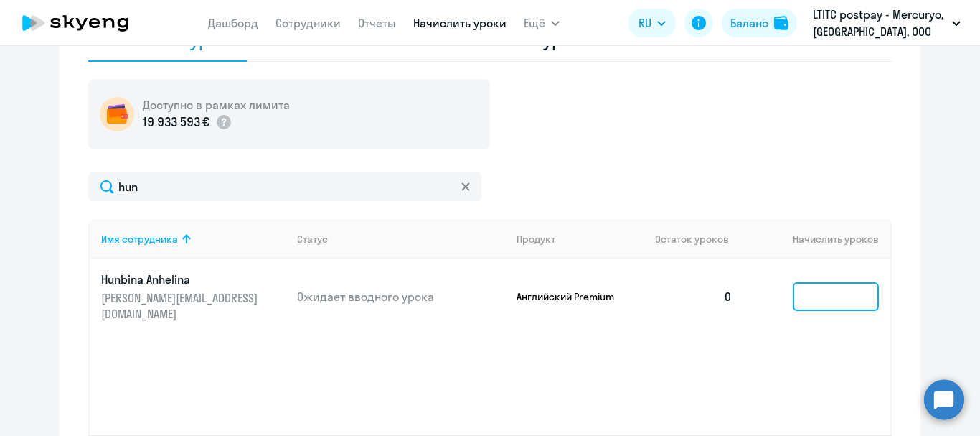
click at [835, 291] on input at bounding box center [836, 296] width 86 height 29
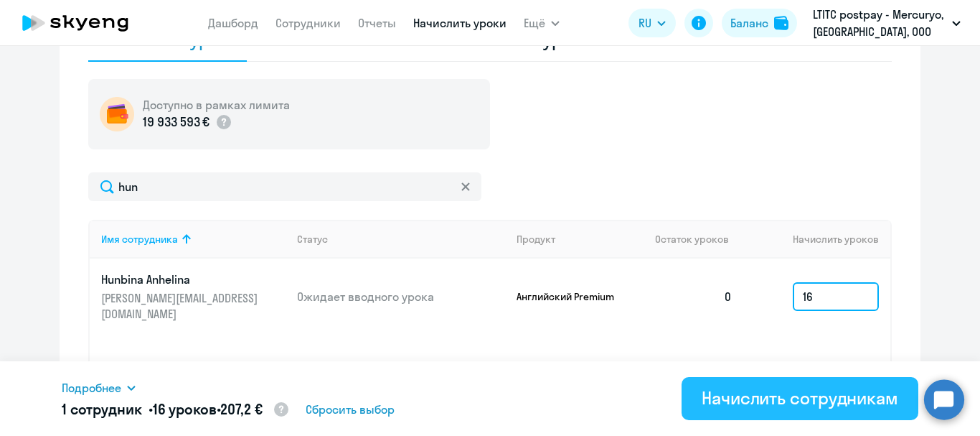
type input "16"
click at [754, 392] on div "Начислить сотрудникам" at bounding box center [800, 397] width 197 height 23
